Goal: Task Accomplishment & Management: Manage account settings

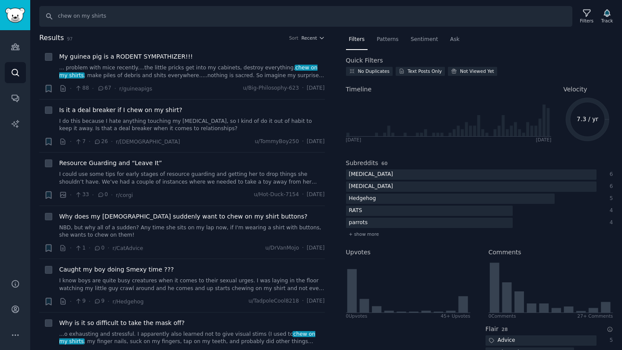
scroll to position [48, 0]
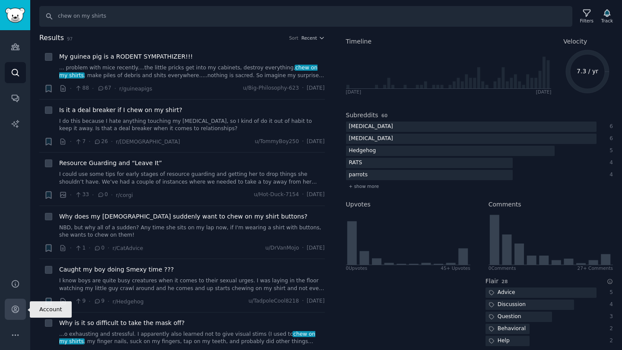
click at [12, 312] on icon "Sidebar" at bounding box center [15, 309] width 9 height 9
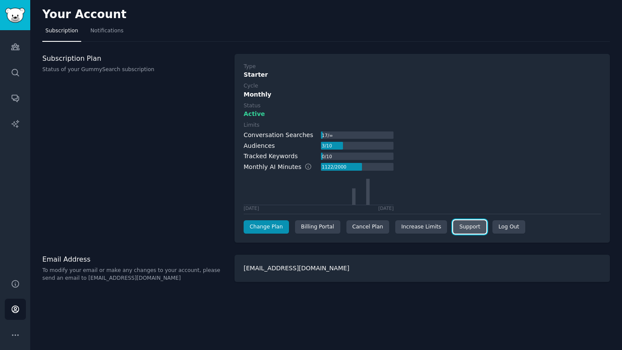
click at [457, 227] on link "Support" at bounding box center [469, 228] width 33 height 14
click at [366, 225] on div "Cancel Plan" at bounding box center [367, 228] width 43 height 14
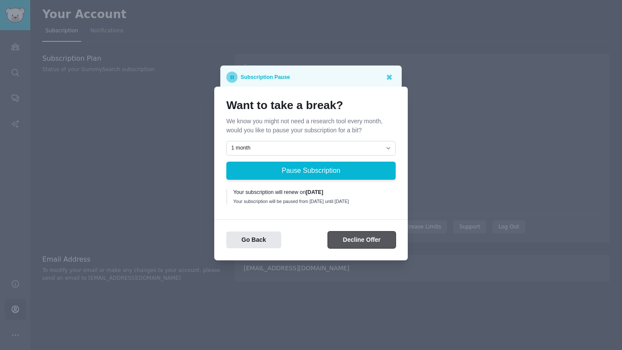
click at [342, 240] on button "Decline Offer" at bounding box center [362, 240] width 68 height 17
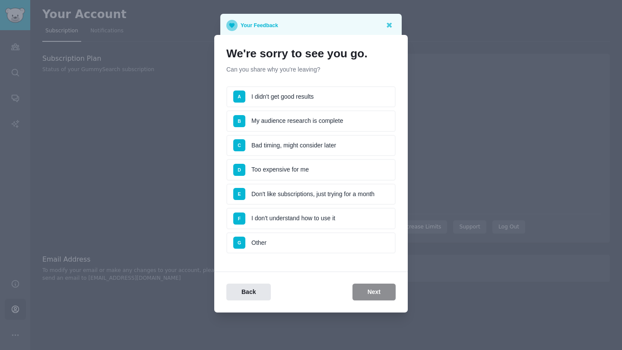
click at [333, 242] on li "G Other" at bounding box center [310, 244] width 169 height 22
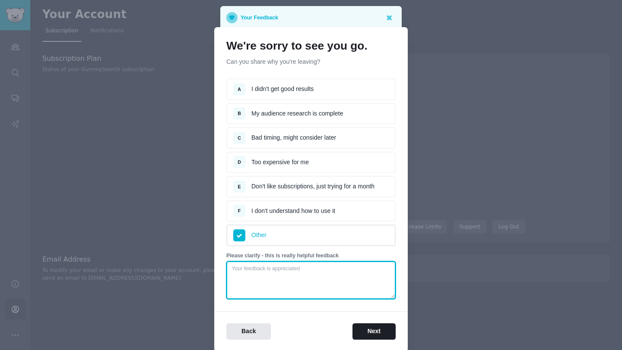
click at [317, 277] on textarea at bounding box center [310, 281] width 169 height 38
type textarea "by accident"
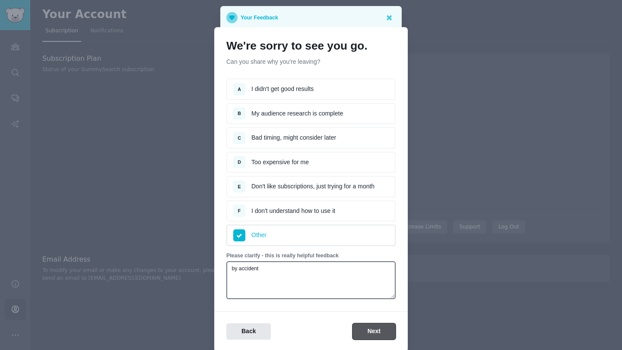
click at [360, 325] on button "Next" at bounding box center [373, 332] width 43 height 17
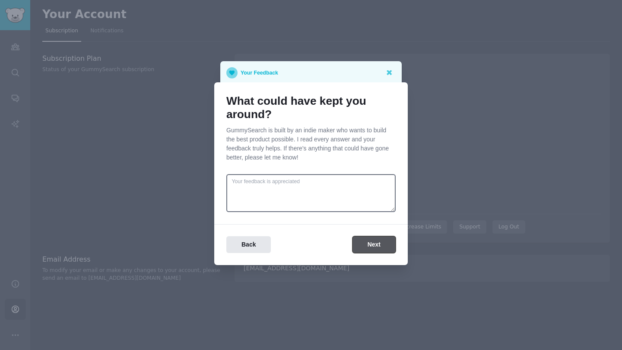
click at [380, 248] on button "Next" at bounding box center [373, 245] width 43 height 17
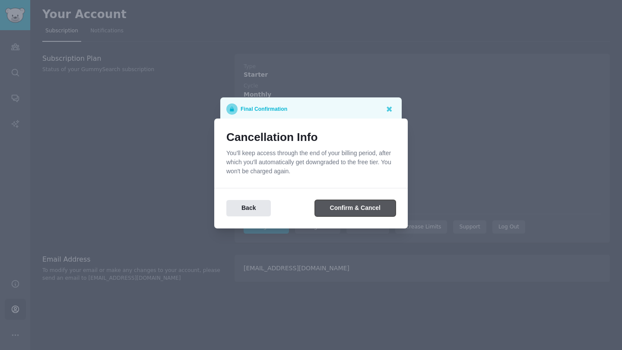
click at [359, 214] on button "Confirm & Cancel" at bounding box center [355, 208] width 81 height 17
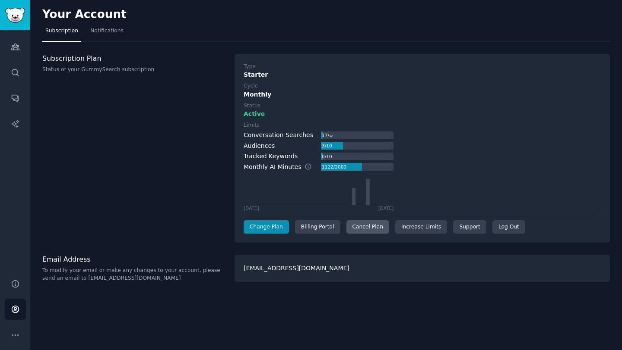
click at [367, 221] on div "Cancel Plan" at bounding box center [367, 228] width 43 height 14
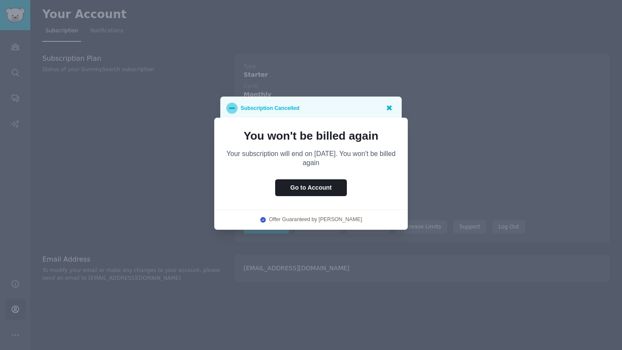
click at [390, 107] on icon at bounding box center [388, 108] width 5 height 5
